Goal: Check status: Check status

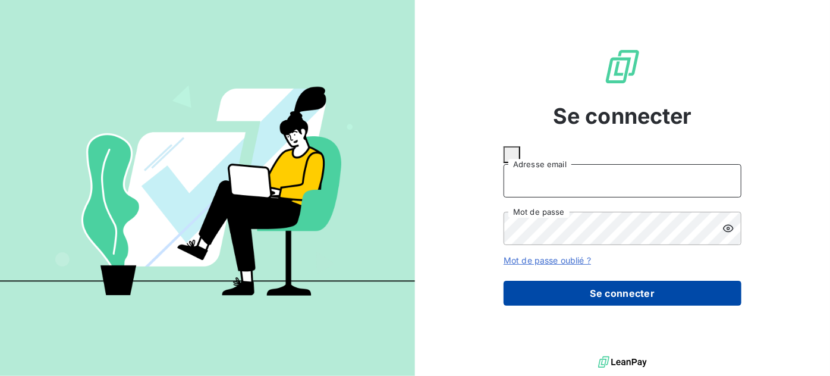
type input "f.brochard@gyptis.fr"
click at [634, 281] on button "Se connecter" at bounding box center [622, 293] width 238 height 25
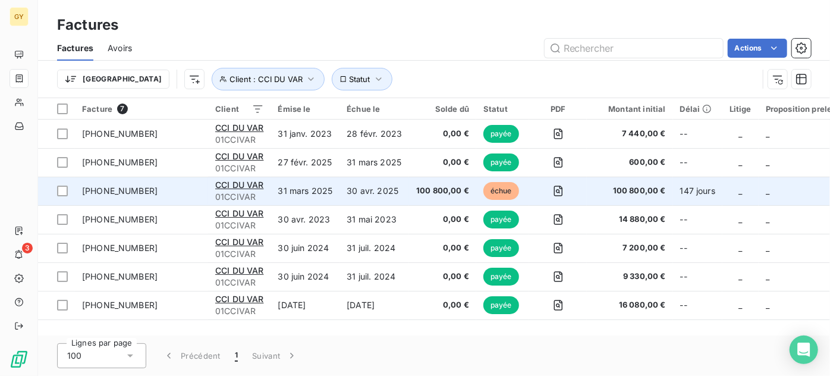
click at [99, 186] on span "[PHONE_NUMBER]" at bounding box center [119, 190] width 75 height 10
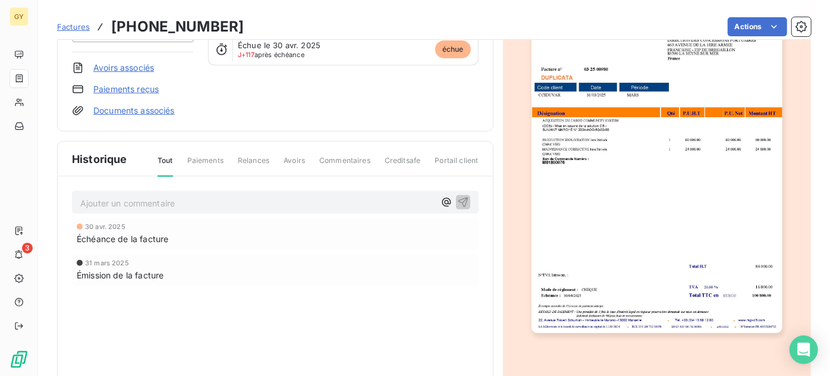
scroll to position [162, 0]
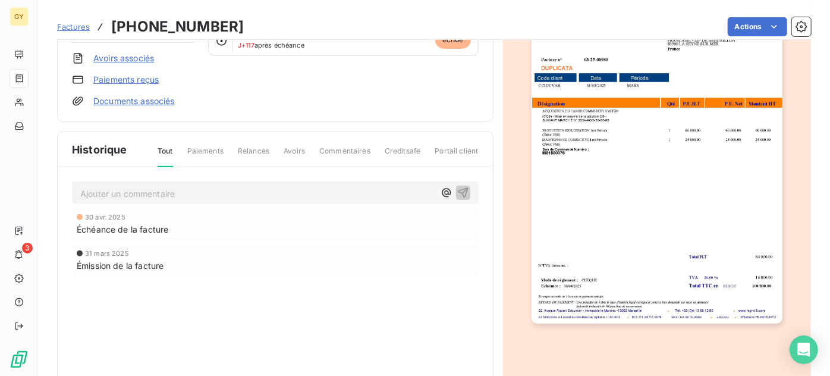
click at [572, 149] on img "button" at bounding box center [656, 146] width 251 height 354
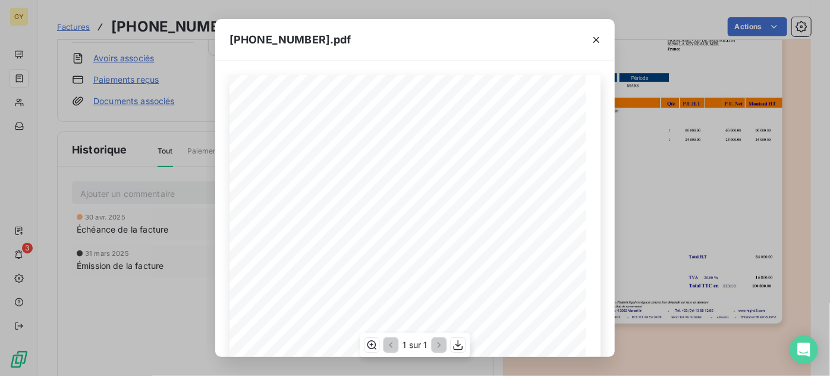
click at [339, 207] on div "[STREET_ADDRESS][PERSON_NAME] . Tél. [PHONE_NUMBER] 00 . [DOMAIN_NAME] SA à Dir…" at bounding box center [414, 327] width 371 height 505
click at [592, 44] on icon "button" at bounding box center [596, 40] width 12 height 12
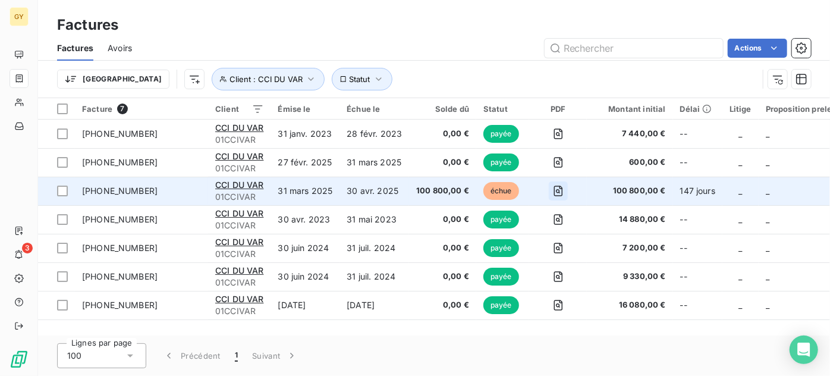
click at [553, 193] on icon "button" at bounding box center [558, 191] width 12 height 12
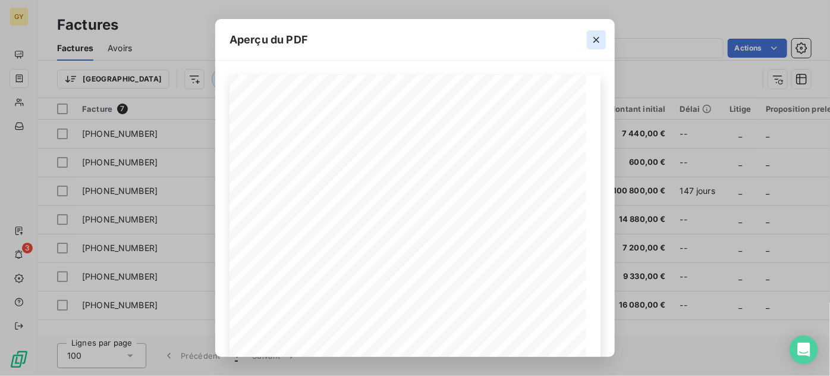
click at [597, 40] on icon "button" at bounding box center [596, 40] width 6 height 6
